Goal: Check status: Check status

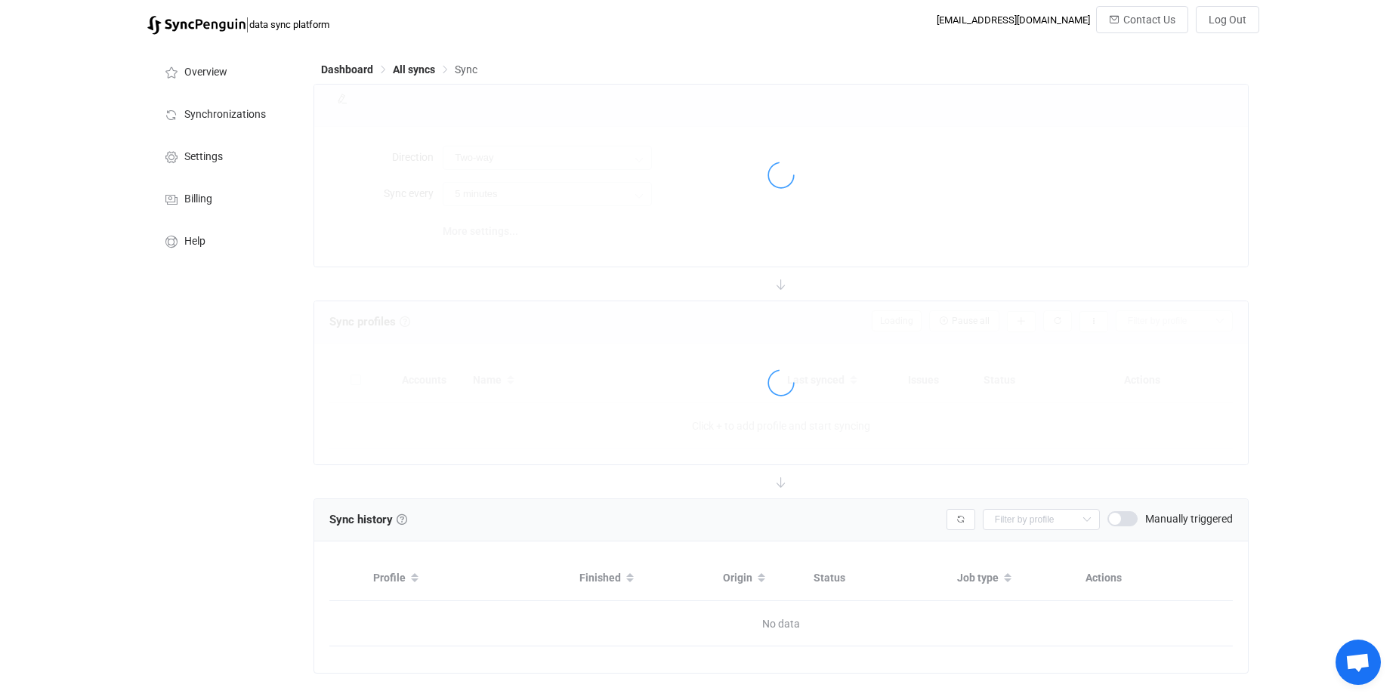
click at [1329, 241] on div "| data sync platform info@langwieser-performance.at Contact Us Log Out Overview…" at bounding box center [699, 364] width 1399 height 716
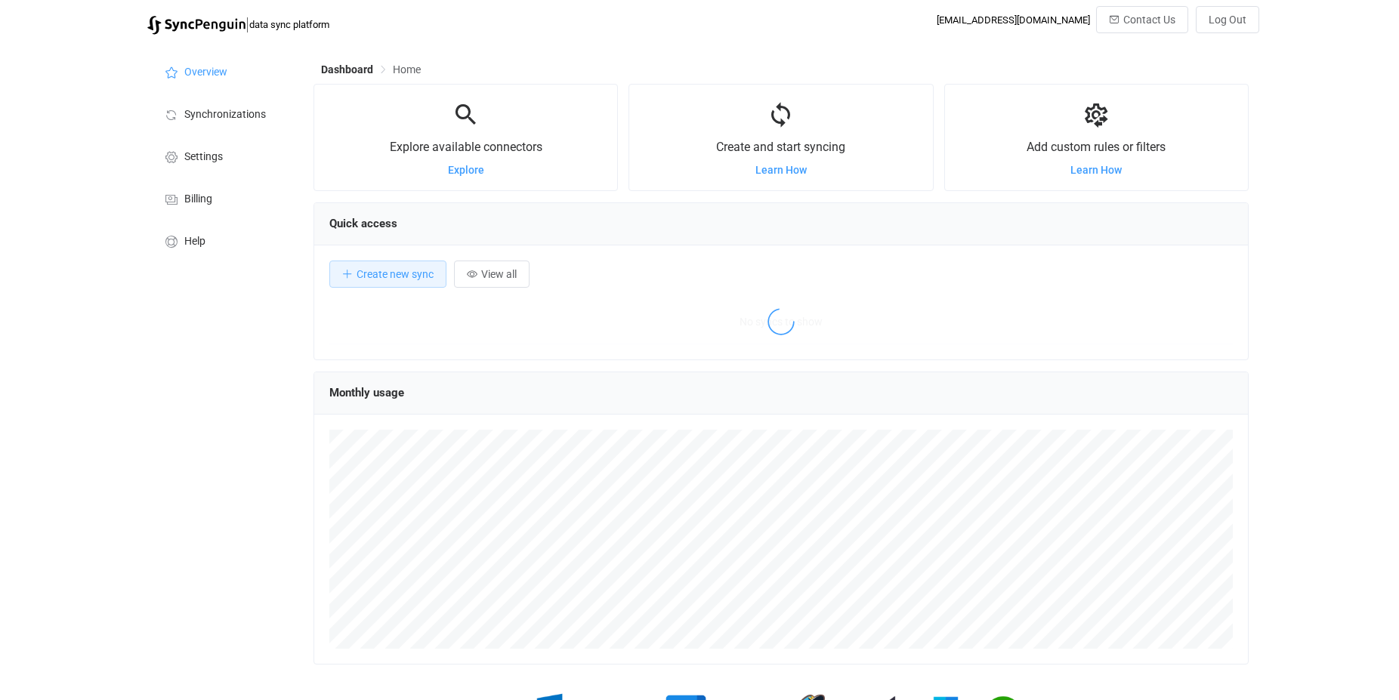
scroll to position [293, 934]
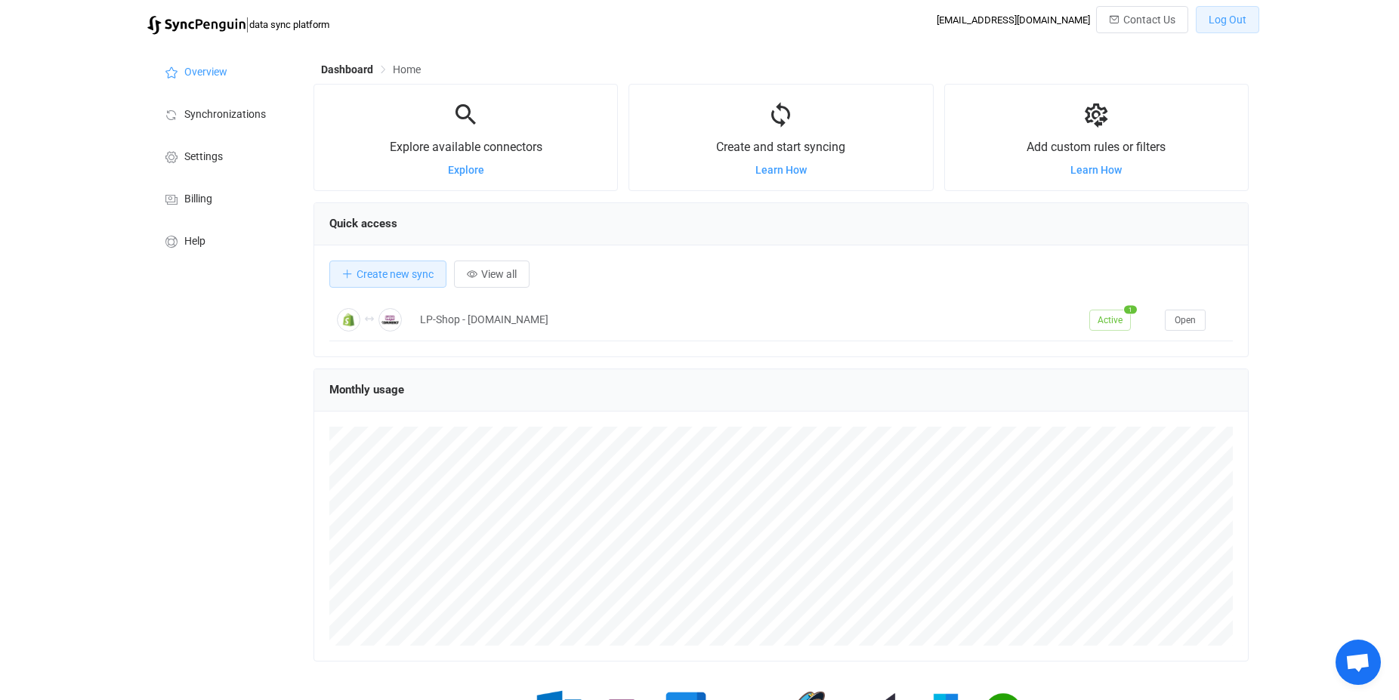
click at [1235, 14] on span "Log Out" at bounding box center [1227, 20] width 38 height 12
